Goal: Check status: Check status

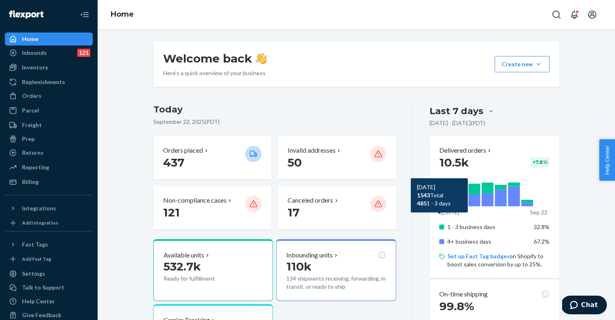
scroll to position [16, 0]
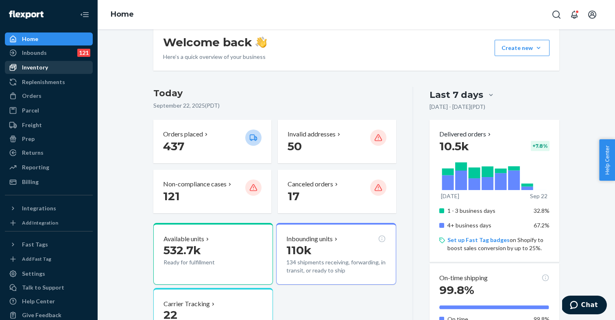
click at [41, 67] on div "Inventory" at bounding box center [35, 67] width 26 height 8
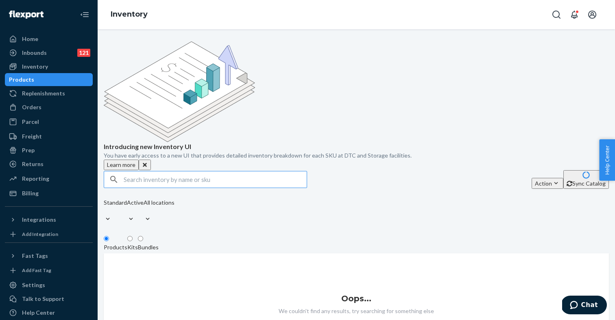
click at [149, 172] on input "text" at bounding box center [215, 180] width 183 height 16
type input "S1874017"
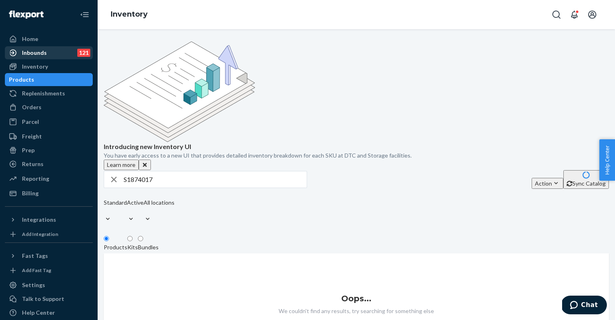
click at [56, 54] on div "Inbounds 121" at bounding box center [49, 52] width 86 height 11
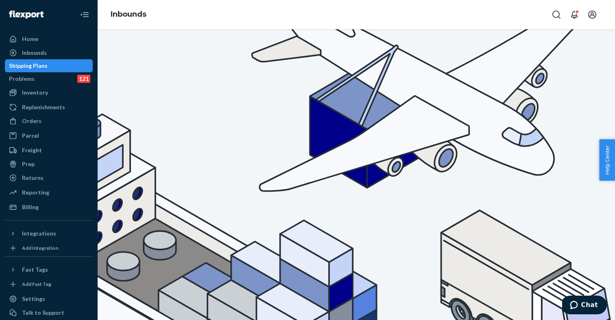
type input "S1874017"
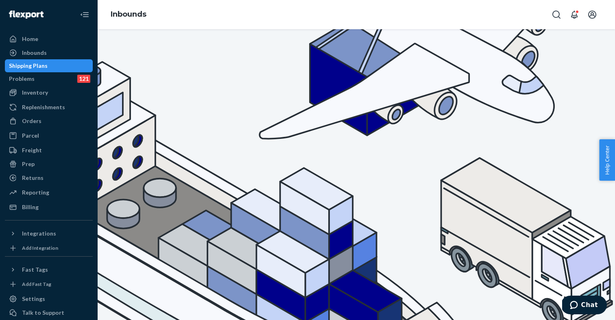
scroll to position [52, 0]
paste input "3973"
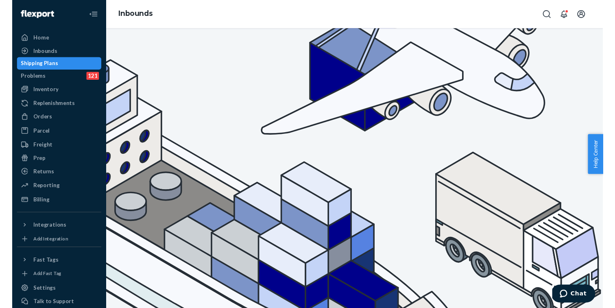
scroll to position [0, 0]
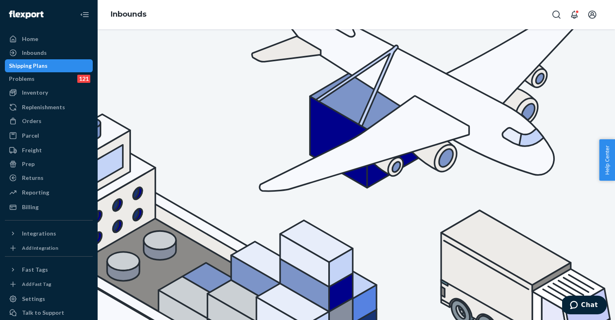
type input "S1873973"
click at [59, 97] on div "Inventory" at bounding box center [49, 92] width 86 height 11
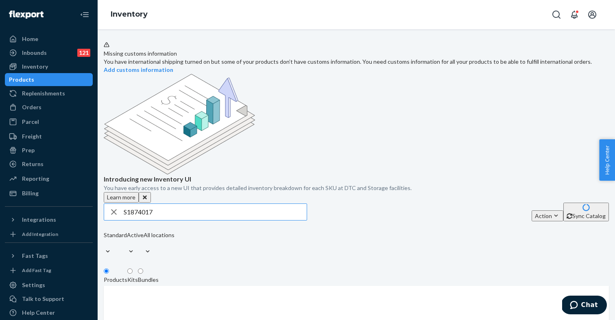
click at [136, 204] on input "S1874017" at bounding box center [215, 212] width 183 height 16
type input "S1873973"
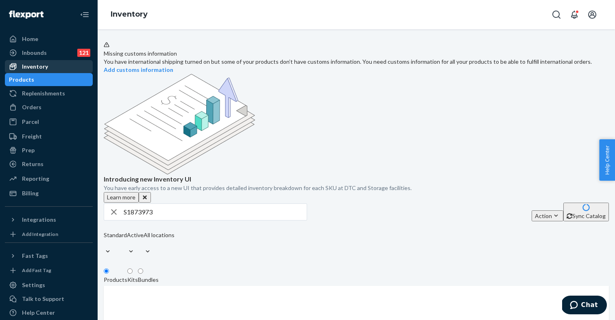
click at [62, 70] on div "Inventory" at bounding box center [49, 66] width 86 height 11
click at [175, 204] on input "S1873973" at bounding box center [215, 212] width 183 height 16
click at [173, 66] on strong "Add customs information" at bounding box center [139, 69] width 70 height 7
click at [41, 54] on div "Inbounds" at bounding box center [34, 53] width 25 height 8
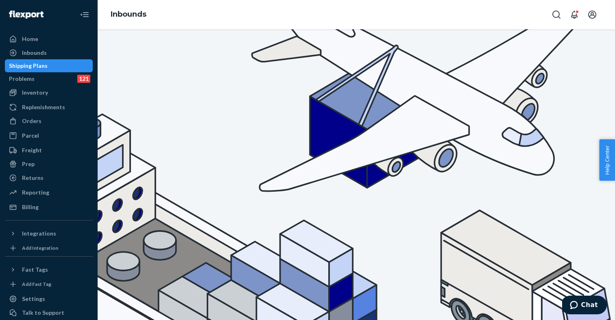
type input "107548"
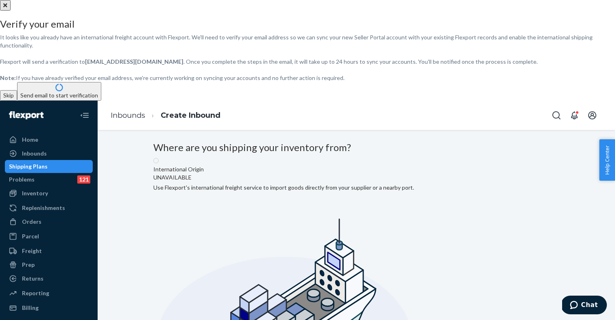
click at [17, 101] on button "Skip" at bounding box center [8, 95] width 17 height 11
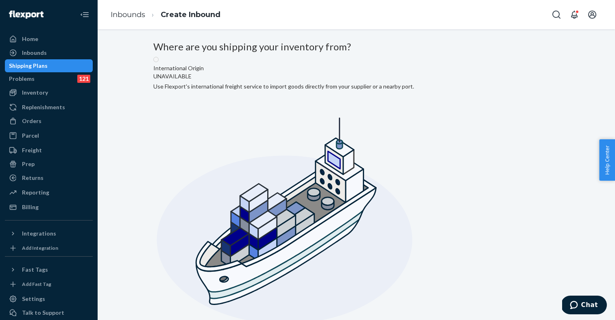
click at [48, 65] on div "Shipping Plans" at bounding box center [28, 66] width 39 height 8
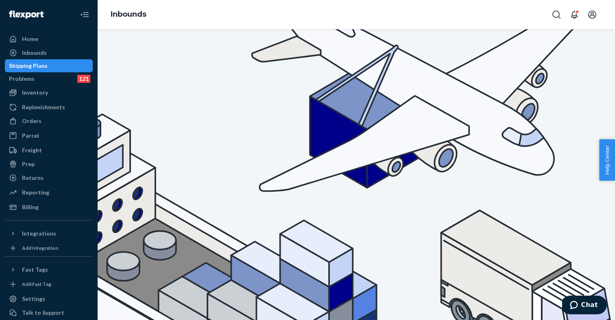
paste input "S1906277"
type input "S1906277"
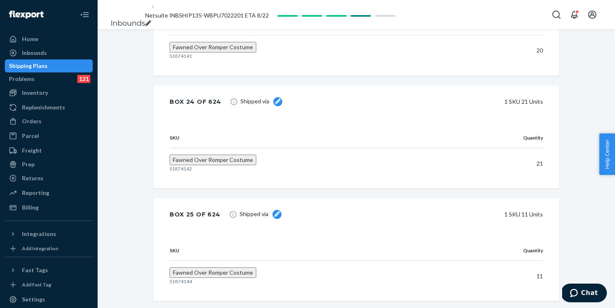
scroll to position [17526, 0]
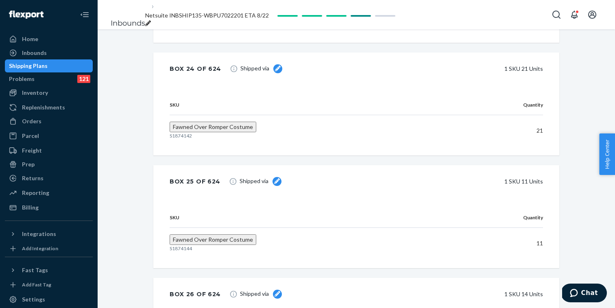
scroll to position [17536, 0]
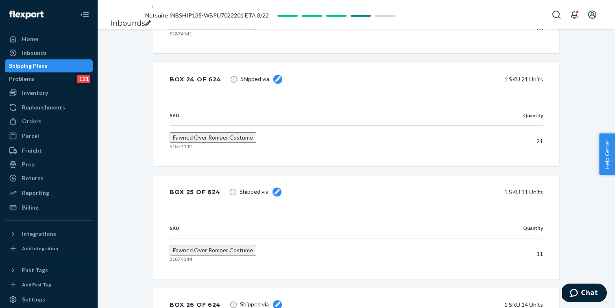
click at [62, 67] on div "Shipping Plans" at bounding box center [49, 65] width 86 height 11
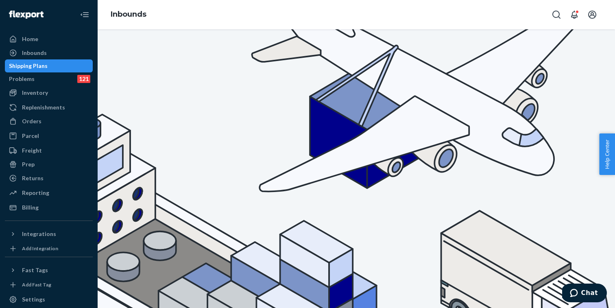
type input "S1906277"
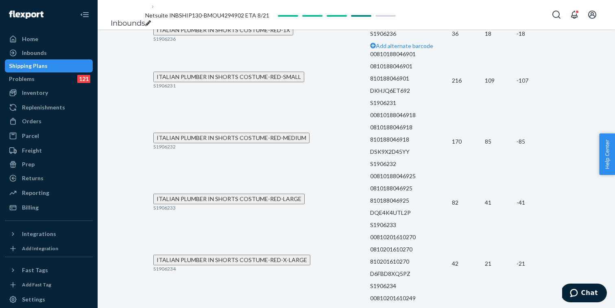
scroll to position [7716, 0]
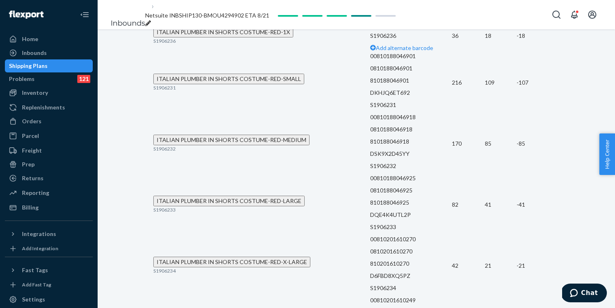
scroll to position [7701, 0]
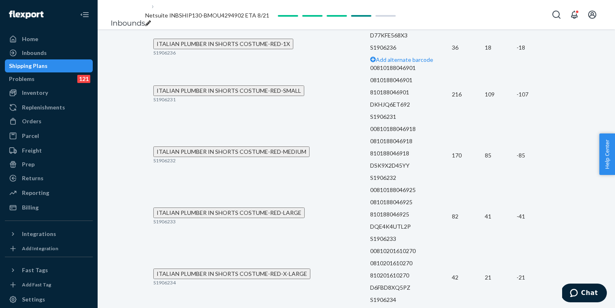
drag, startPoint x: 322, startPoint y: 43, endPoint x: 279, endPoint y: 43, distance: 43.5
copy p "DSF5BV8MEEY"
drag, startPoint x: 319, startPoint y: 87, endPoint x: 279, endPoint y: 86, distance: 39.5
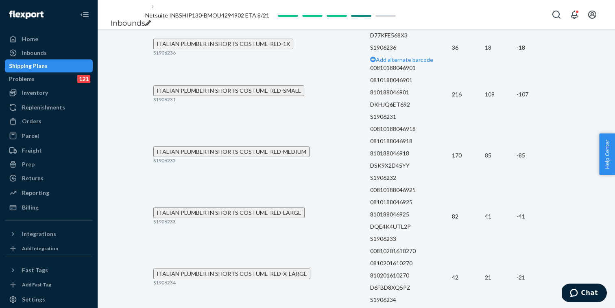
copy p "DXNV7PX4VMH"
drag, startPoint x: 325, startPoint y: 133, endPoint x: 281, endPoint y: 132, distance: 43.9
copy p "D328QQPKALV"
drag, startPoint x: 326, startPoint y: 175, endPoint x: 280, endPoint y: 176, distance: 46.4
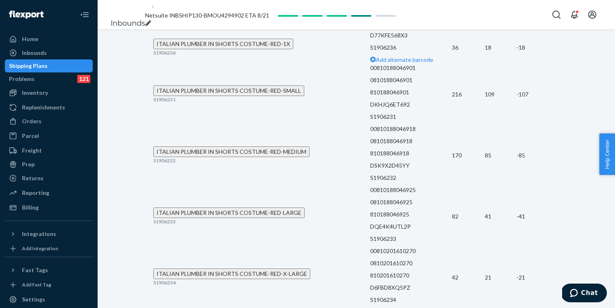
copy p "DDW5M3E89TZ"
drag, startPoint x: 320, startPoint y: 221, endPoint x: 279, endPoint y: 223, distance: 41.1
copy p "D2JDNR6QJ5C"
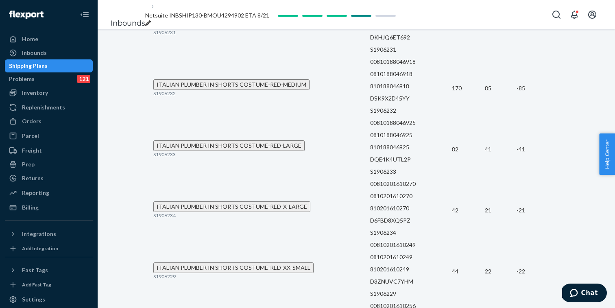
scroll to position [7785, 0]
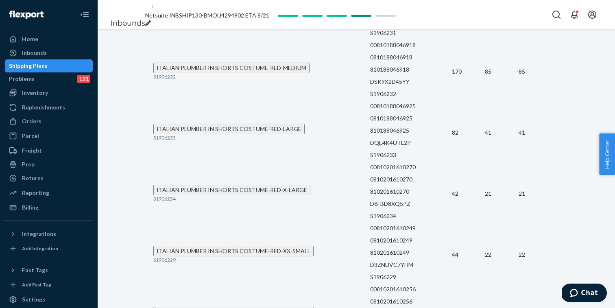
drag, startPoint x: 320, startPoint y: 180, endPoint x: 281, endPoint y: 180, distance: 39.4
copy p "DQS8BWW2LKJ"
drag, startPoint x: 328, startPoint y: 225, endPoint x: 281, endPoint y: 229, distance: 46.9
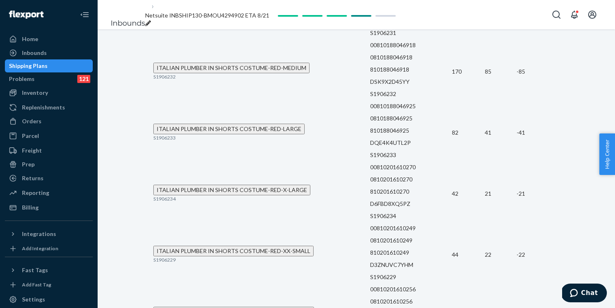
copy p "DHGHPZ6YNRS"
click at [48, 54] on div "Inbounds" at bounding box center [49, 52] width 86 height 11
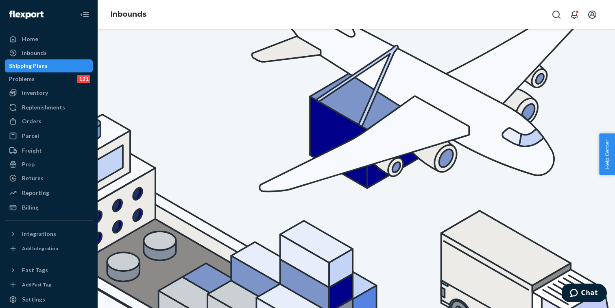
type input "107731"
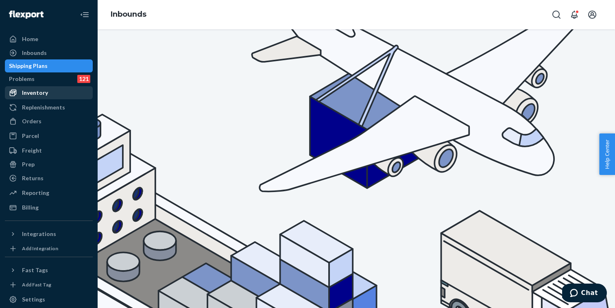
click at [51, 98] on div "Inventory" at bounding box center [49, 92] width 86 height 11
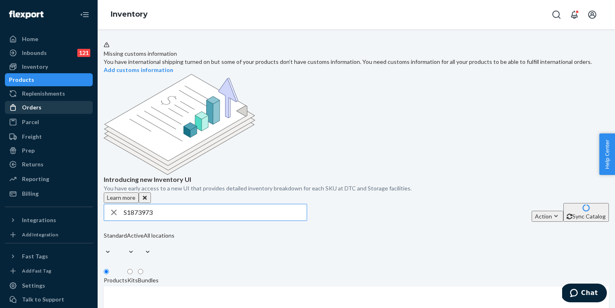
click at [44, 110] on div "Orders" at bounding box center [49, 107] width 86 height 11
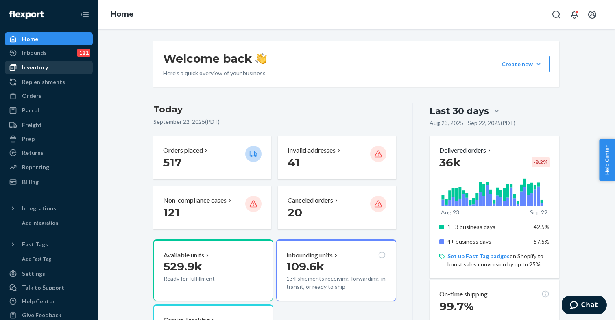
click at [42, 66] on div "Inventory" at bounding box center [35, 67] width 26 height 8
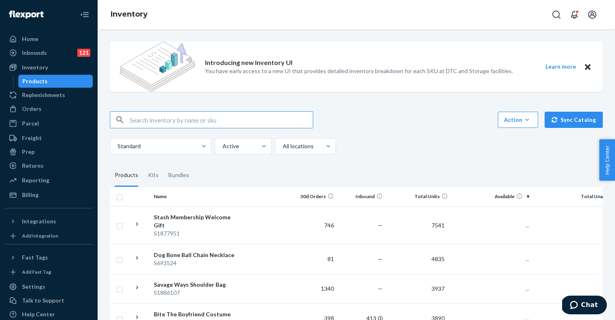
click at [157, 119] on input "text" at bounding box center [221, 120] width 183 height 16
type input "S1873973"
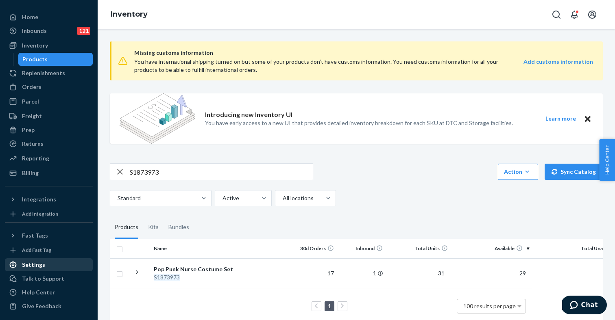
scroll to position [31, 0]
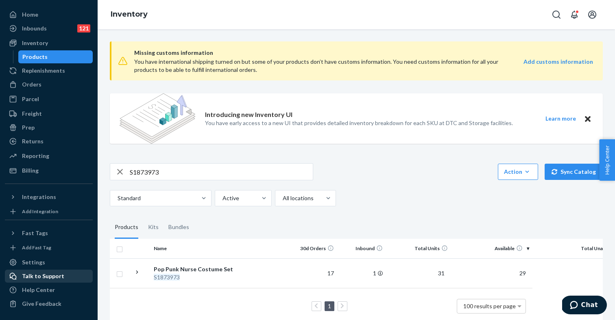
click at [50, 279] on div "Talk to Support" at bounding box center [43, 276] width 42 height 8
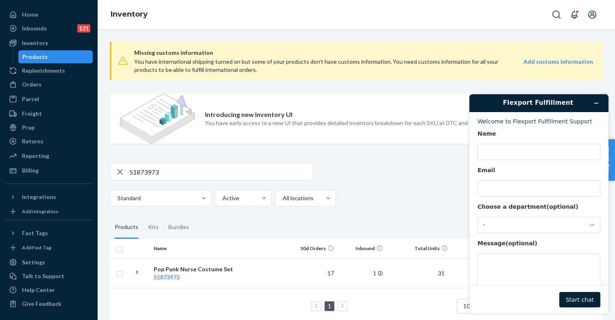
click at [442, 96] on div "Introducing new Inventory UI You have early access to a new UI that provides de…" at bounding box center [359, 119] width 308 height 50
click at [35, 261] on div "Settings" at bounding box center [33, 263] width 23 height 8
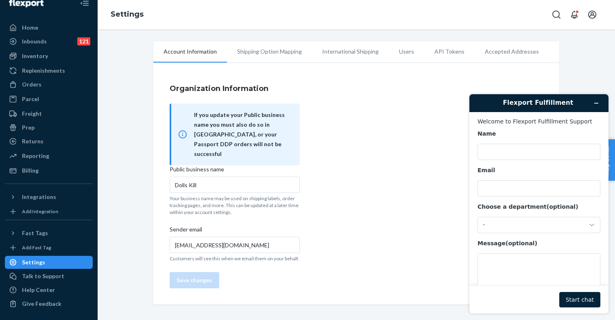
scroll to position [18, 0]
click at [41, 277] on div "Talk to Support" at bounding box center [43, 276] width 42 height 8
click at [35, 291] on div "Help Center" at bounding box center [38, 290] width 33 height 8
click at [48, 38] on div "Inbounds 121" at bounding box center [49, 41] width 86 height 11
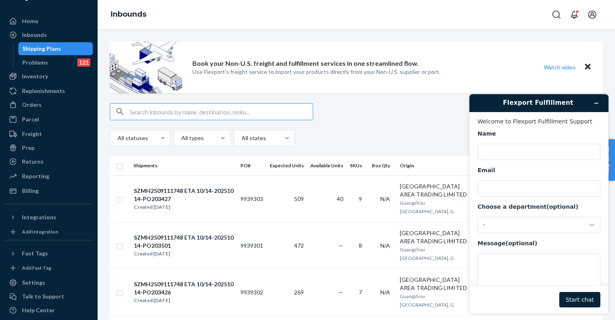
click at [141, 111] on input "text" at bounding box center [221, 112] width 183 height 16
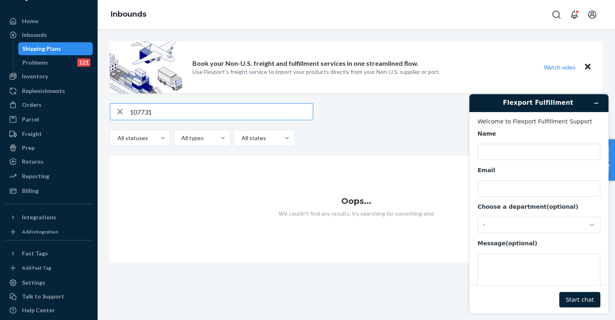
click at [62, 47] on div "Shipping Plans" at bounding box center [55, 48] width 73 height 11
click at [144, 113] on input "107731" at bounding box center [221, 112] width 183 height 16
paste input "S1899053"
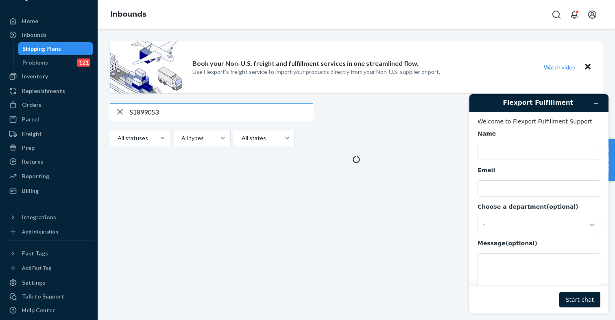
type input "S1899053"
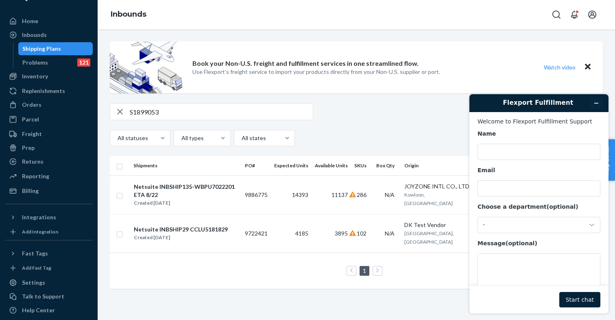
click at [597, 100] on icon "Minimize widget" at bounding box center [596, 103] width 6 height 6
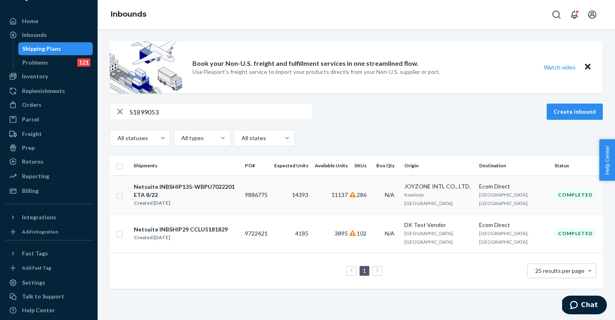
click at [311, 196] on td "14393" at bounding box center [291, 195] width 41 height 39
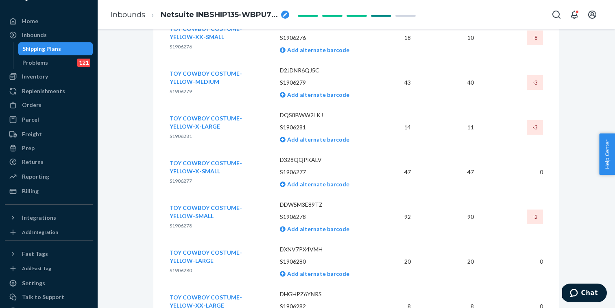
scroll to position [130, 0]
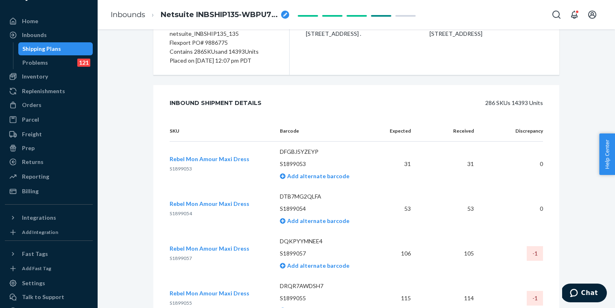
click at [244, 170] on p "S1899053" at bounding box center [210, 169] width 80 height 8
click at [183, 169] on span "S1899053" at bounding box center [181, 168] width 22 height 6
copy span "S1899053"
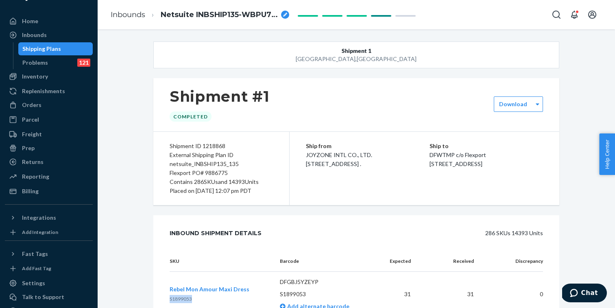
scroll to position [0, 0]
click at [234, 14] on span "Netsuite INBSHIP135-WBPU7022201 ETA 8/22" at bounding box center [219, 15] width 117 height 11
click at [188, 14] on input "Netsuite INBSHIP135-WBPU7022201 ETA 8/22" at bounding box center [201, 14] width 81 height 13
